Goal: Obtain resource: Obtain resource

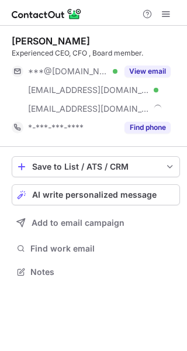
scroll to position [264, 187]
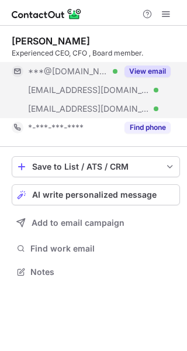
click at [145, 68] on button "View email" at bounding box center [147, 71] width 46 height 12
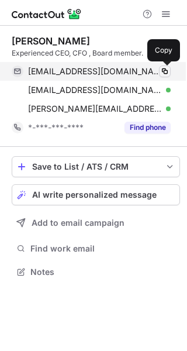
click at [169, 68] on span at bounding box center [164, 71] width 9 height 9
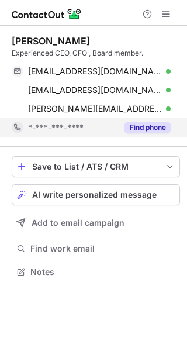
click at [153, 123] on button "Find phone" at bounding box center [147, 128] width 46 height 12
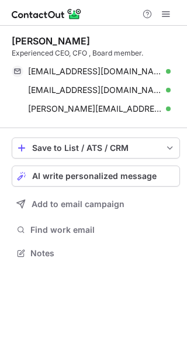
scroll to position [245, 187]
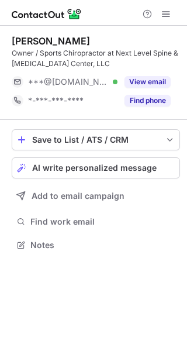
scroll to position [237, 187]
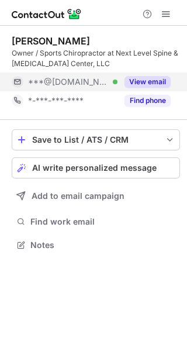
click at [157, 76] on button "View email" at bounding box center [147, 82] width 46 height 12
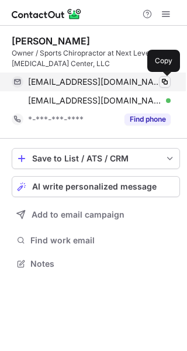
scroll to position [255, 187]
click at [165, 83] on span at bounding box center [164, 81] width 9 height 9
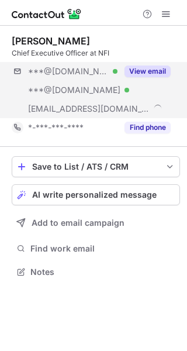
scroll to position [264, 187]
click at [147, 68] on button "View email" at bounding box center [147, 71] width 46 height 12
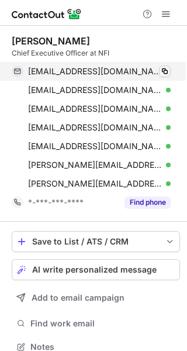
scroll to position [338, 179]
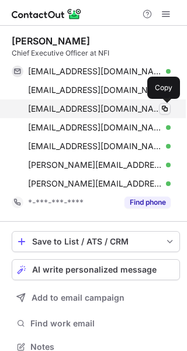
click at [162, 111] on span at bounding box center [164, 108] width 9 height 9
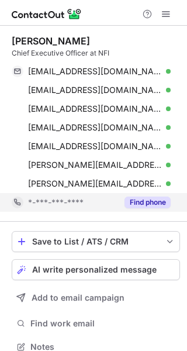
click at [146, 206] on button "Find phone" at bounding box center [147, 202] width 46 height 12
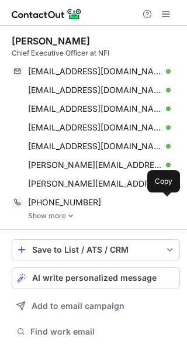
scroll to position [347, 179]
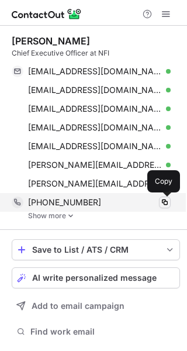
click at [165, 205] on span at bounding box center [164, 202] width 9 height 9
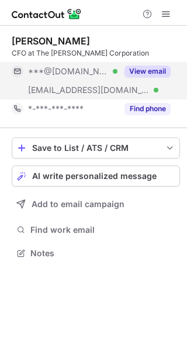
scroll to position [245, 187]
click at [154, 67] on button "View email" at bounding box center [147, 71] width 46 height 12
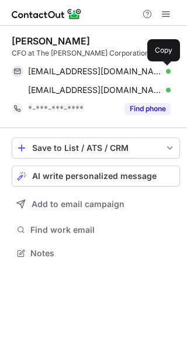
click at [168, 72] on span at bounding box center [164, 71] width 9 height 9
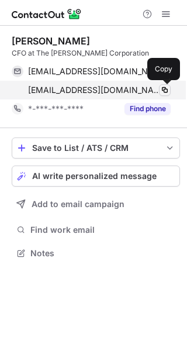
click at [160, 95] on button at bounding box center [165, 90] width 12 height 12
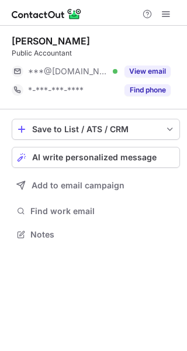
scroll to position [226, 187]
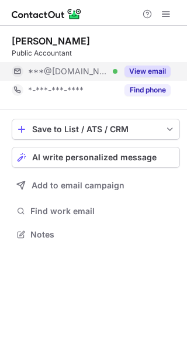
click at [148, 67] on button "View email" at bounding box center [147, 71] width 46 height 12
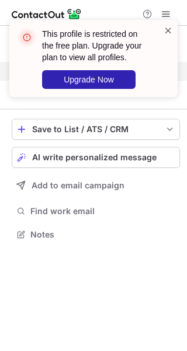
drag, startPoint x: 171, startPoint y: 32, endPoint x: 186, endPoint y: 36, distance: 16.3
click at [171, 32] on span at bounding box center [168, 31] width 9 height 12
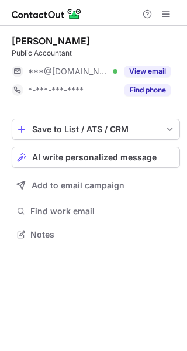
scroll to position [226, 187]
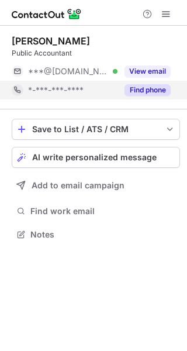
click at [151, 86] on button "Find phone" at bounding box center [147, 90] width 46 height 12
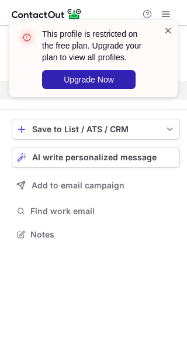
click at [168, 34] on span at bounding box center [168, 31] width 9 height 12
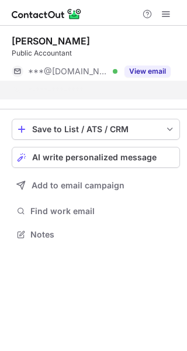
scroll to position [207, 187]
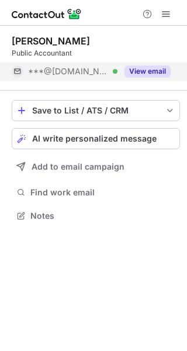
click at [145, 72] on button "View email" at bounding box center [147, 71] width 46 height 12
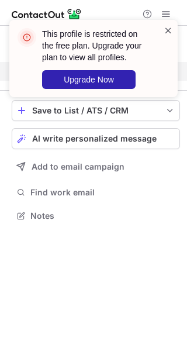
click at [169, 28] on span at bounding box center [168, 31] width 9 height 12
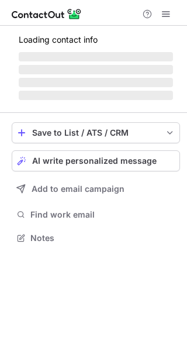
scroll to position [230, 187]
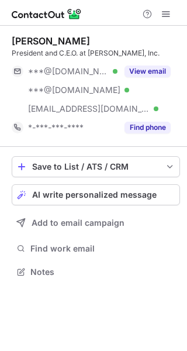
scroll to position [264, 187]
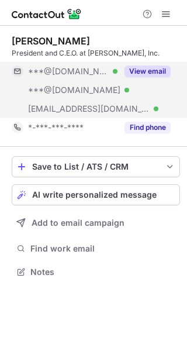
click at [148, 67] on button "View email" at bounding box center [147, 71] width 46 height 12
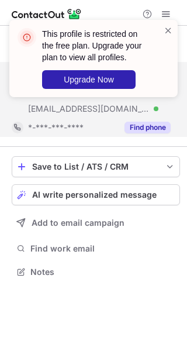
click at [150, 126] on button "Find phone" at bounding box center [147, 128] width 46 height 12
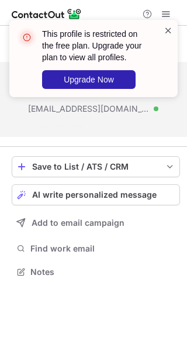
scroll to position [245, 187]
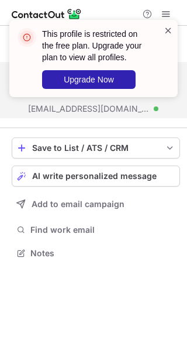
click at [170, 32] on span at bounding box center [168, 31] width 9 height 12
